Goal: Transaction & Acquisition: Book appointment/travel/reservation

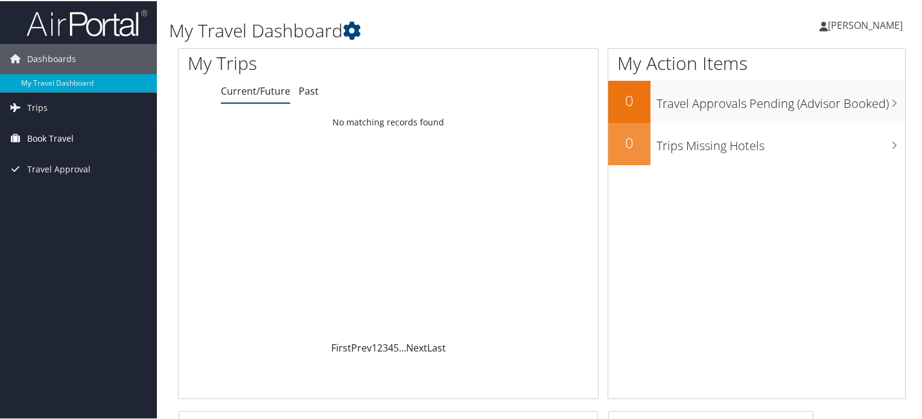
click at [48, 138] on span "Book Travel" at bounding box center [50, 137] width 46 height 30
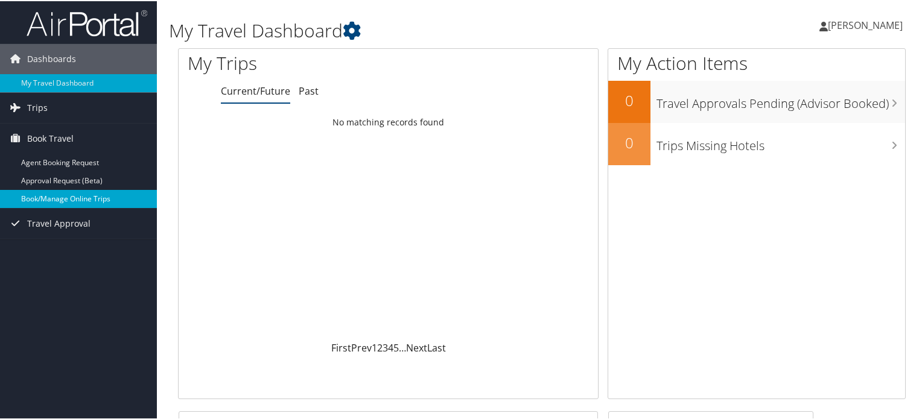
click at [59, 197] on link "Book/Manage Online Trips" at bounding box center [78, 198] width 157 height 18
